Goal: Task Accomplishment & Management: Manage account settings

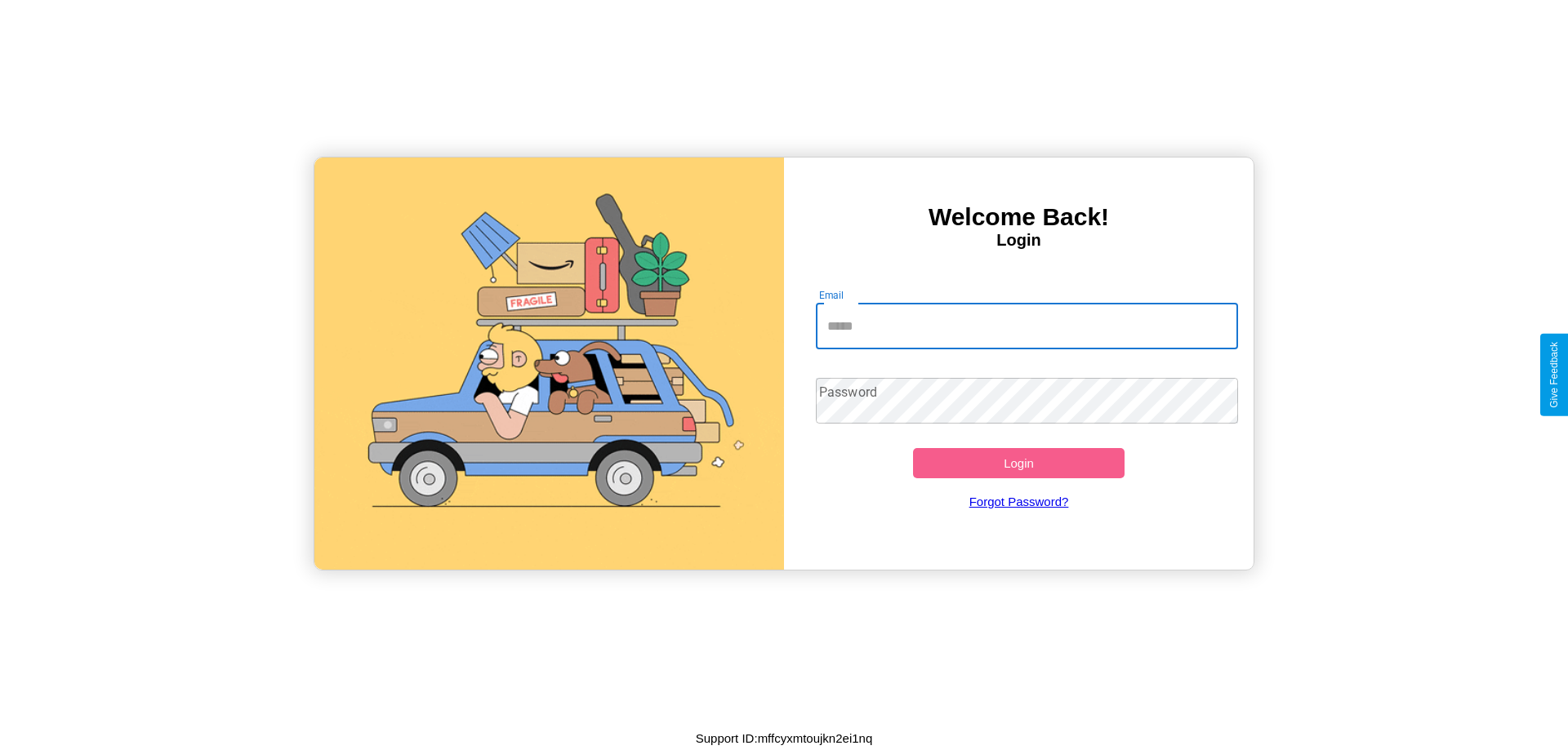
click at [1026, 326] on input "Email" at bounding box center [1027, 327] width 423 height 45
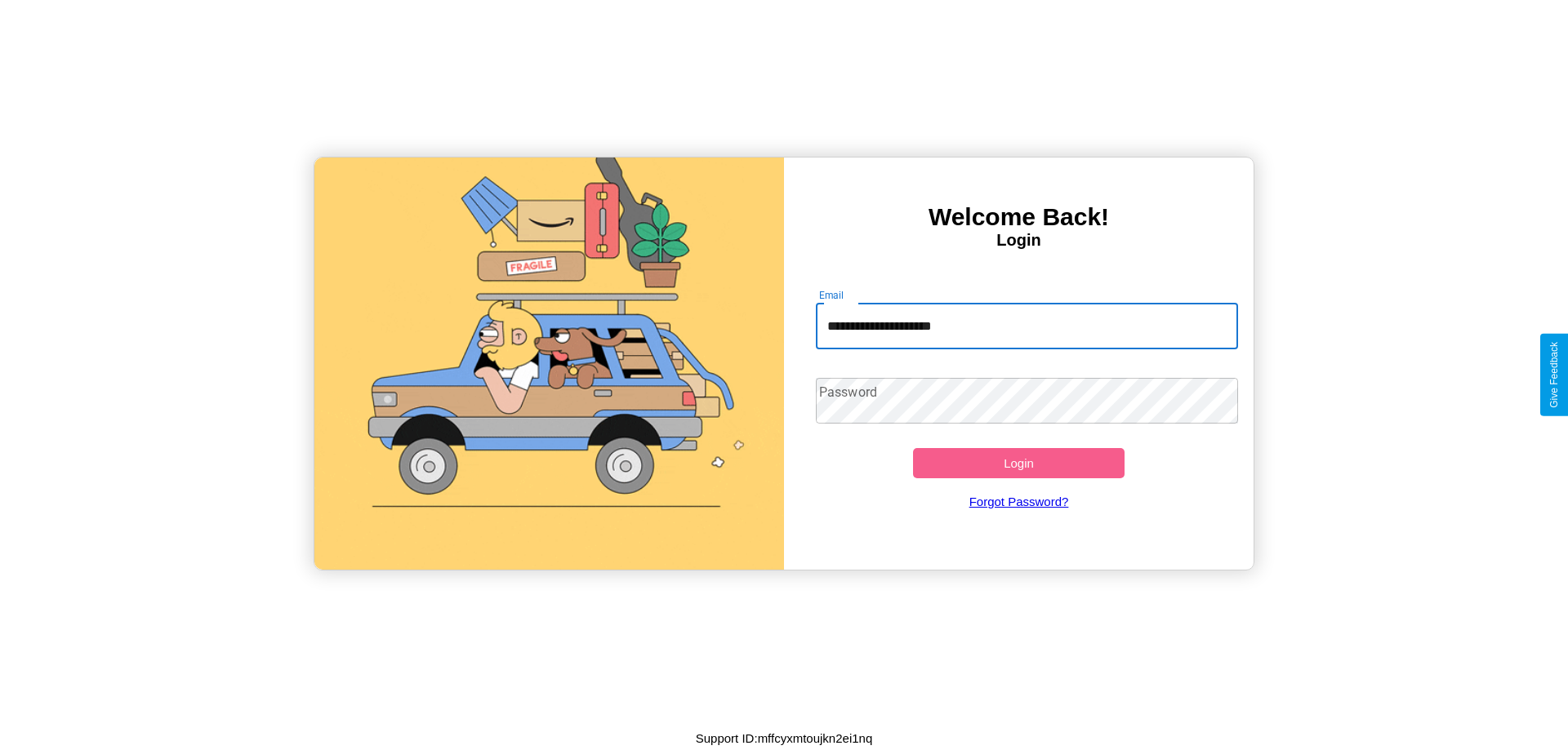
type input "**********"
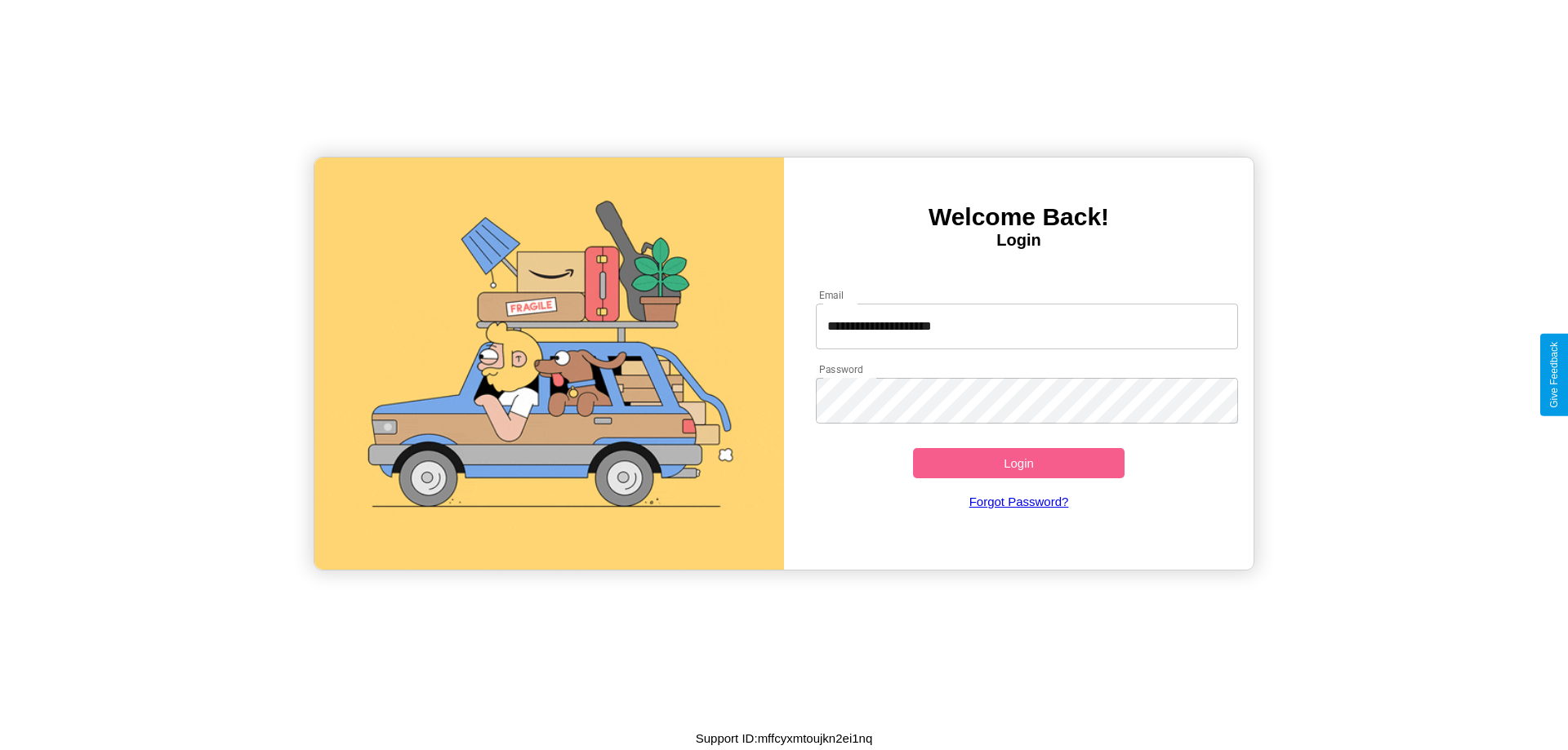
click at [1018, 463] on button "Login" at bounding box center [1018, 463] width 211 height 30
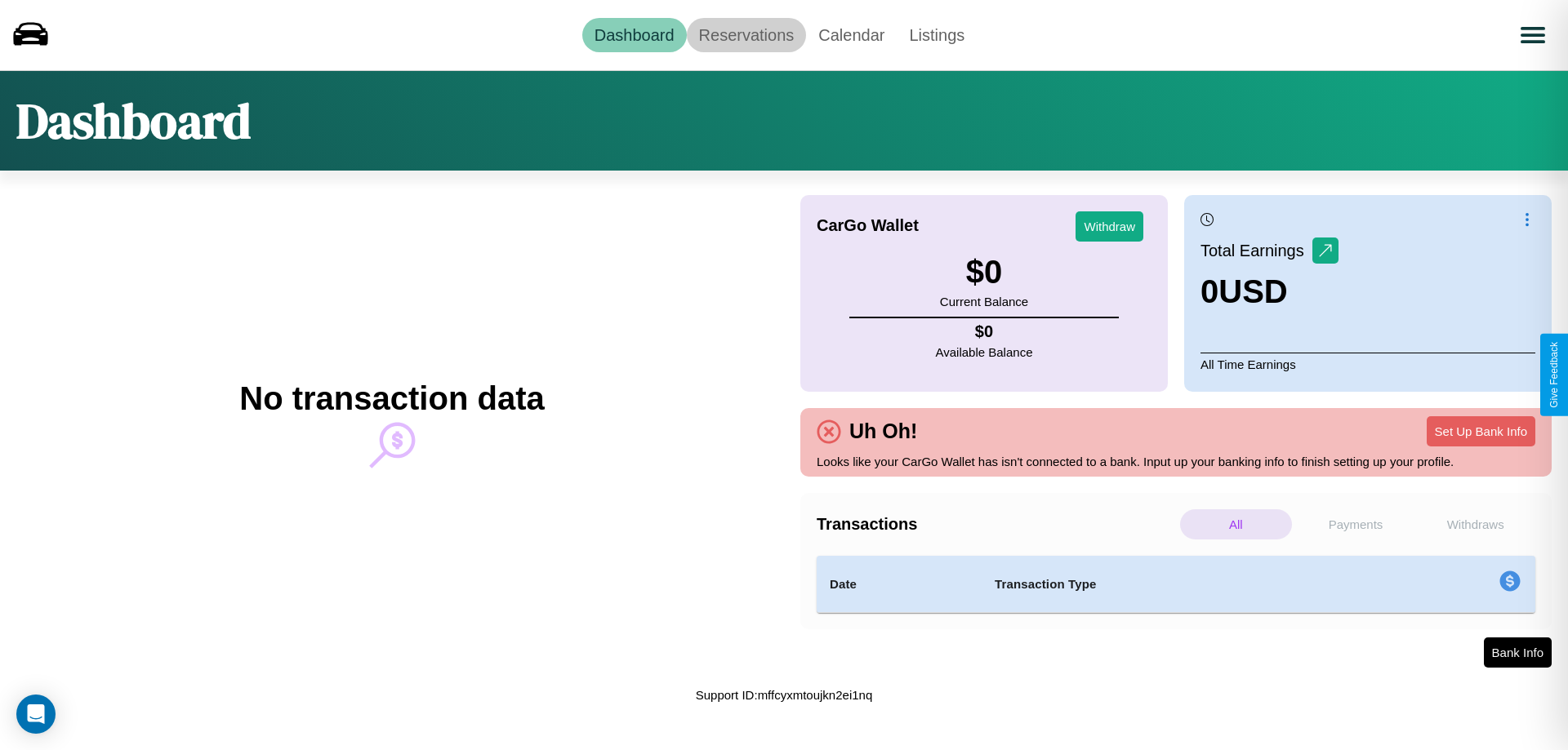
click at [746, 34] on link "Reservations" at bounding box center [747, 35] width 120 height 34
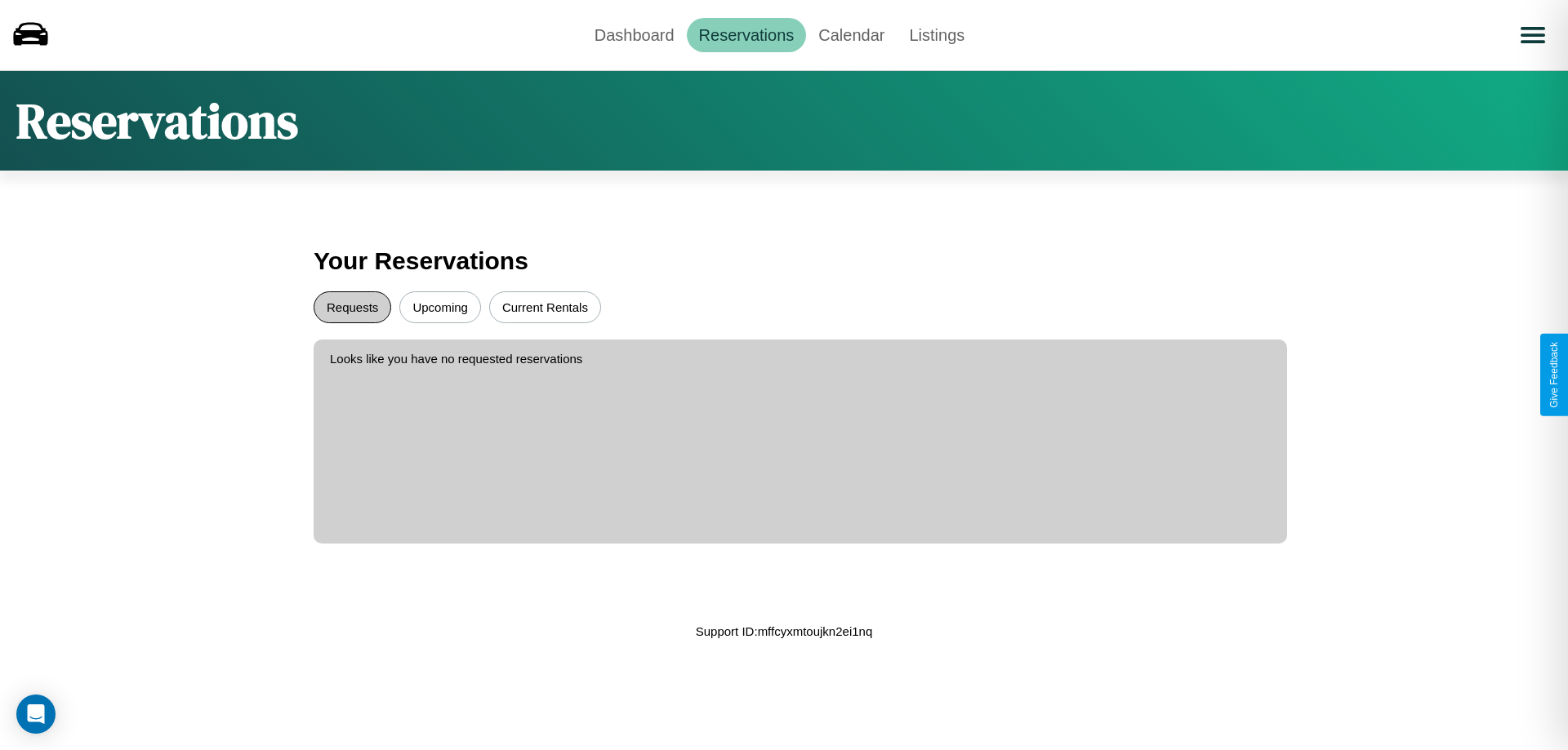
click at [351, 307] on button "Requests" at bounding box center [352, 308] width 78 height 32
click at [440, 307] on button "Upcoming" at bounding box center [440, 308] width 81 height 32
